Goal: Task Accomplishment & Management: Use online tool/utility

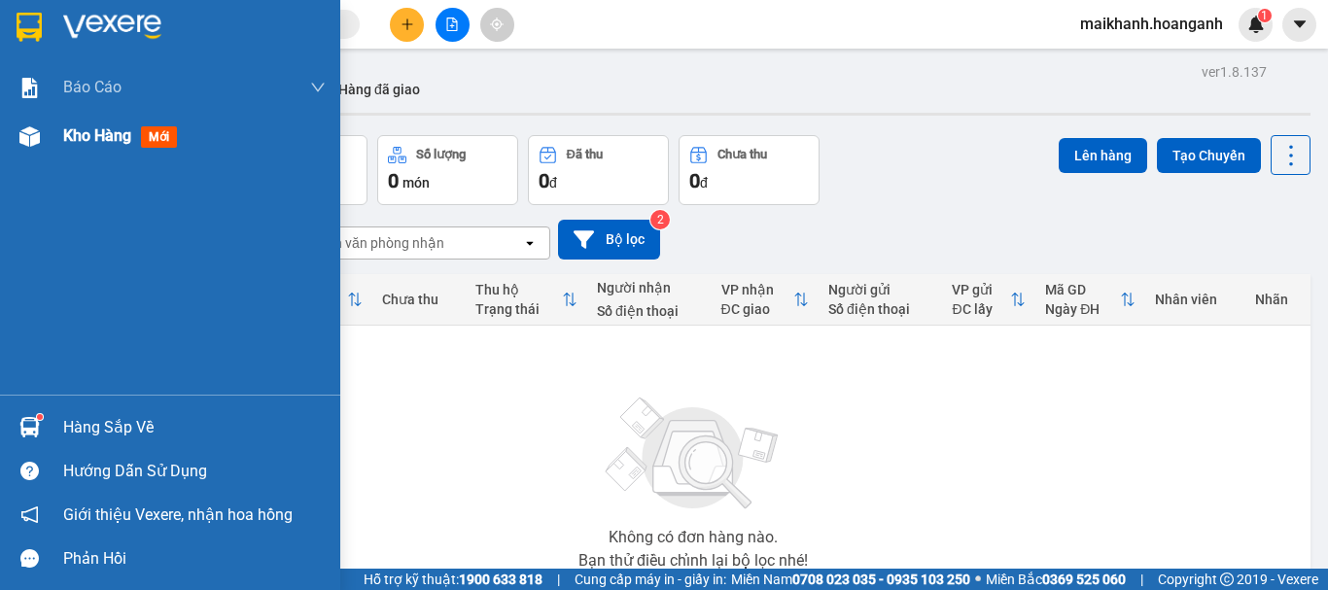
click at [175, 129] on span "mới" at bounding box center [159, 136] width 36 height 21
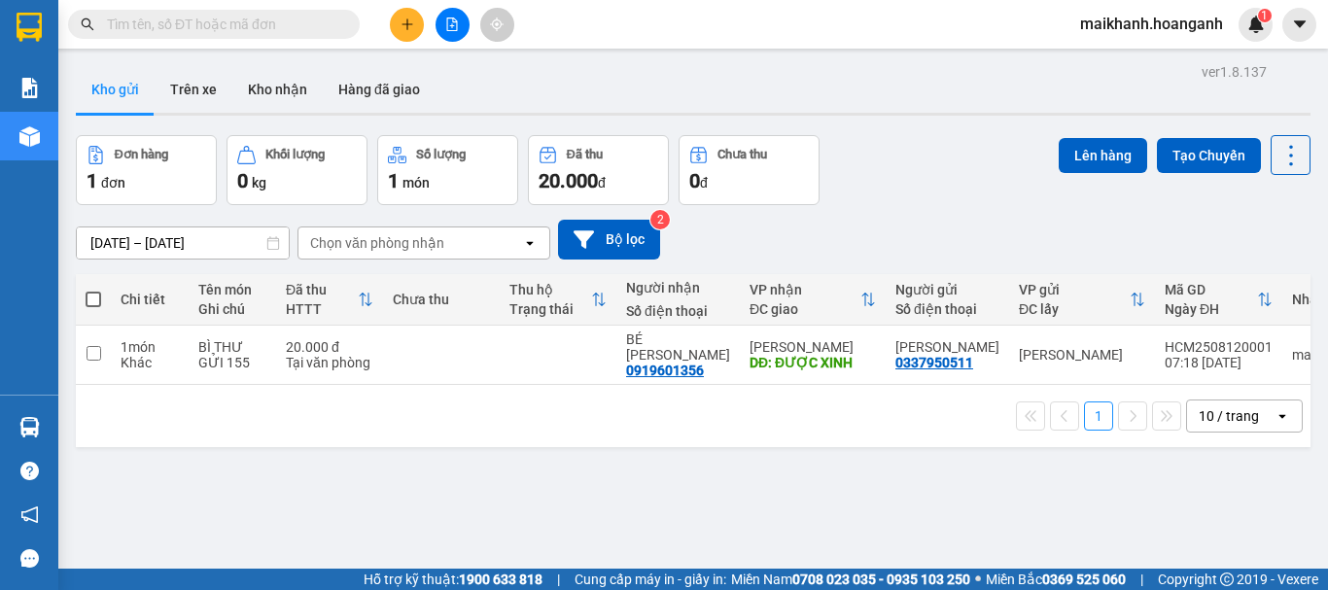
click at [203, 31] on input "text" at bounding box center [221, 24] width 229 height 21
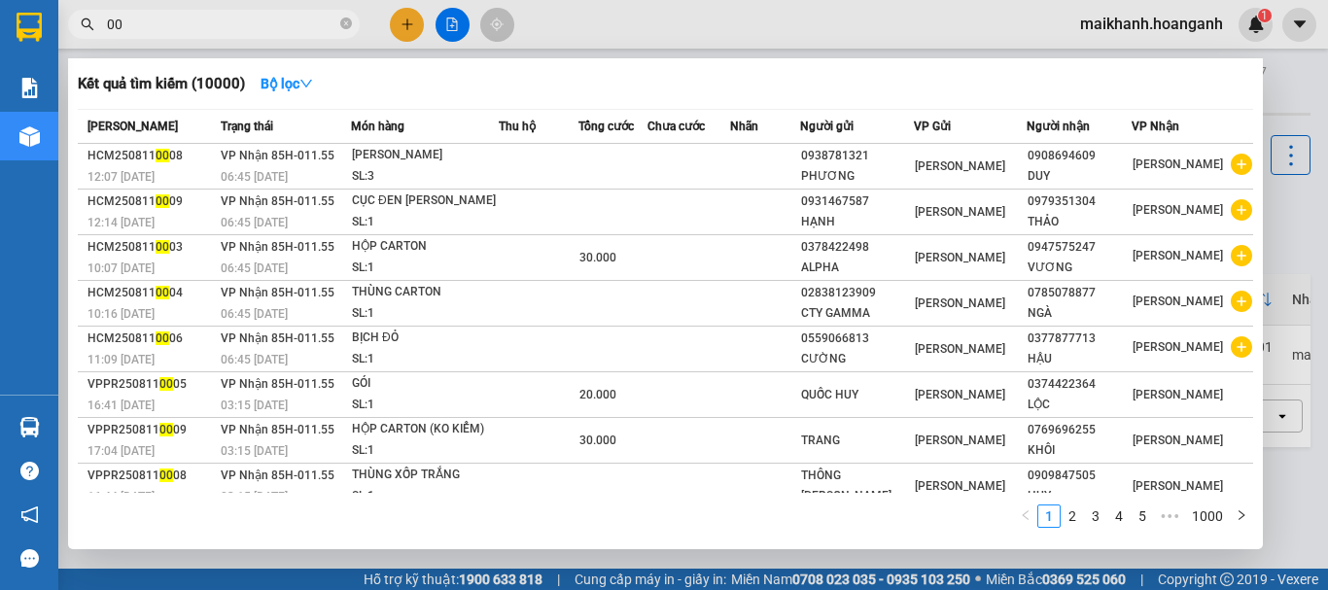
type input "0"
